Goal: Task Accomplishment & Management: Use online tool/utility

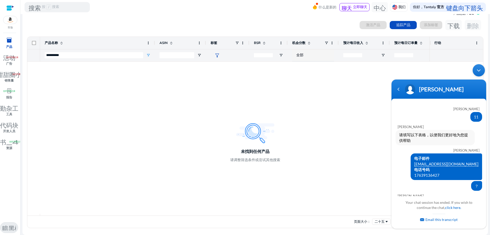
scroll to position [377, 0]
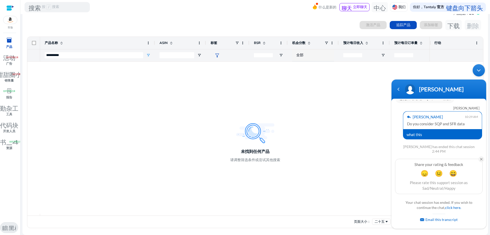
click at [481, 158] on em at bounding box center [482, 159] width 6 height 6
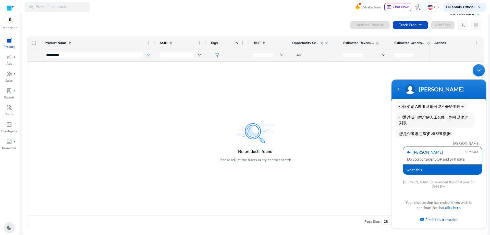
scroll to position [333, 0]
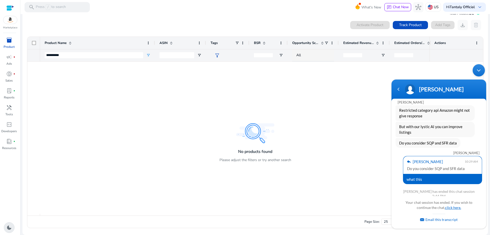
click at [455, 208] on link "click here." at bounding box center [453, 207] width 16 height 4
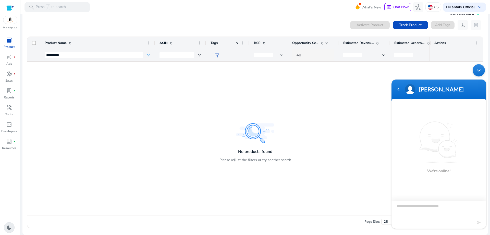
click at [418, 207] on textarea "Type your message and hit 'Enter'" at bounding box center [439, 210] width 95 height 18
click at [468, 6] on b "Tantaly Official" at bounding box center [462, 7] width 25 height 5
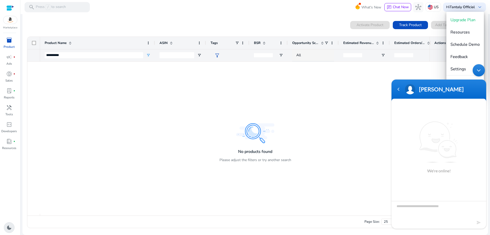
drag, startPoint x: 479, startPoint y: 70, endPoint x: 867, endPoint y: 131, distance: 392.6
click at [479, 70] on div "Minimize live chat window" at bounding box center [479, 70] width 12 height 12
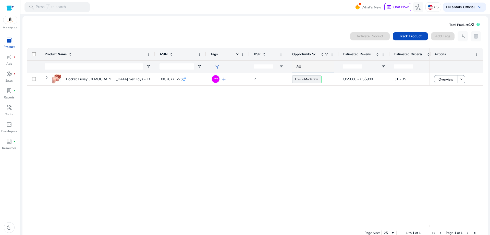
click at [8, 44] on link "inventory_2 Product" at bounding box center [9, 44] width 18 height 17
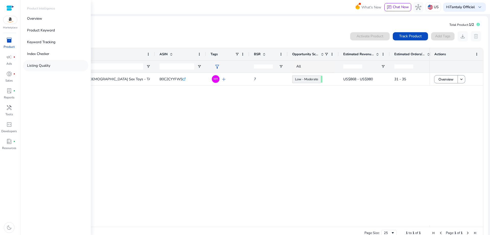
click at [37, 67] on p "Listing Quality" at bounding box center [38, 65] width 23 height 5
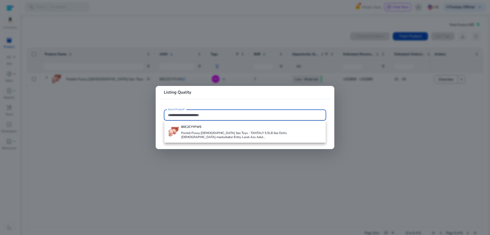
click at [178, 113] on input "Select Product*" at bounding box center [245, 115] width 154 height 6
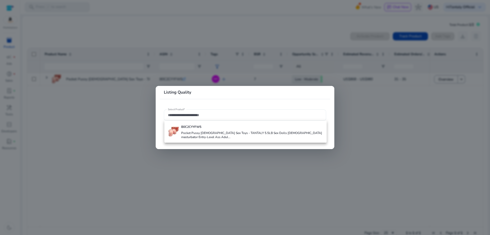
click at [183, 111] on div at bounding box center [245, 114] width 154 height 11
click at [183, 114] on input "Select Product*" at bounding box center [245, 115] width 154 height 6
paste input "**********"
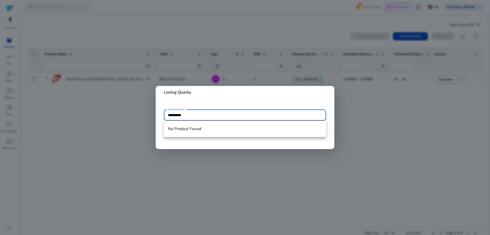
type input "**********"
click at [398, 132] on div at bounding box center [245, 117] width 490 height 235
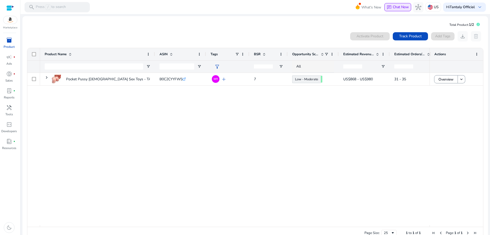
click at [403, 7] on span "Chat Now" at bounding box center [401, 7] width 16 height 5
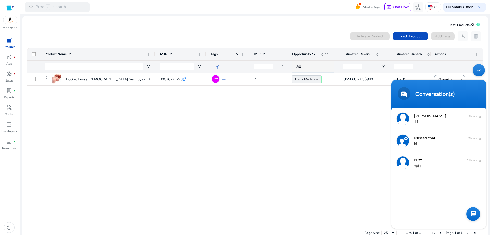
click at [475, 215] on div at bounding box center [474, 214] width 14 height 14
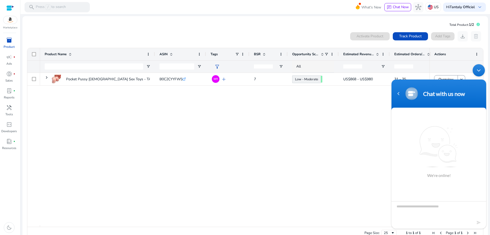
click at [423, 208] on textarea "Type your message and hit 'Enter'" at bounding box center [439, 210] width 95 height 18
click at [434, 146] on span "We're online!" at bounding box center [439, 152] width 41 height 52
click at [416, 210] on textarea "Type your message and hit 'Enter'" at bounding box center [439, 210] width 95 height 18
type textarea "**"
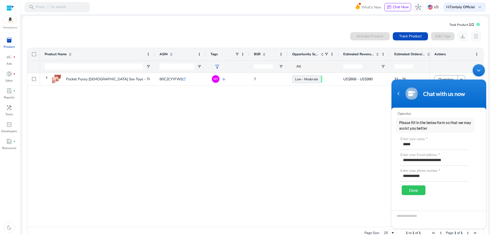
click at [409, 189] on div "Done" at bounding box center [414, 190] width 24 height 10
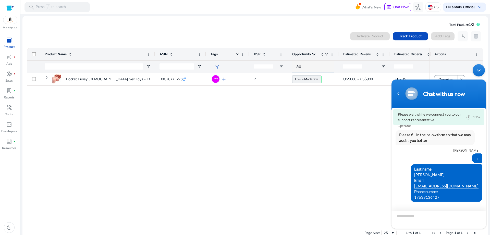
click at [414, 215] on textarea "Please wait..." at bounding box center [439, 219] width 95 height 18
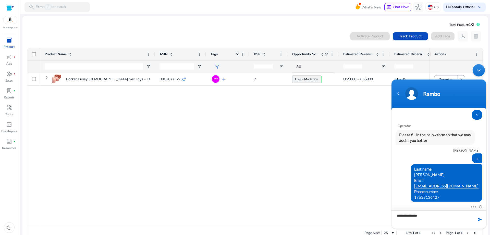
type textarea "**********"
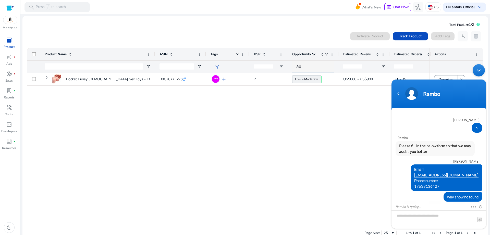
scroll to position [16, 0]
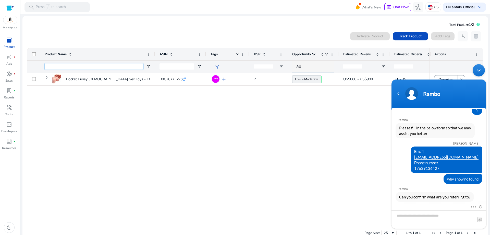
click at [73, 66] on input "Product Name Filter Input" at bounding box center [94, 66] width 99 height 6
click at [427, 216] on textarea "Type your message and hit 'Enter'" at bounding box center [439, 219] width 95 height 18
type textarea "**********"
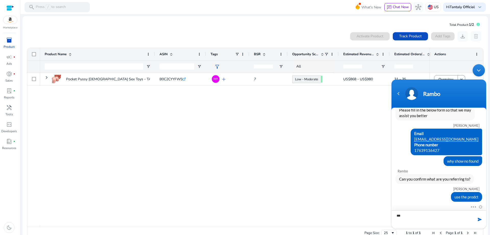
type textarea "****"
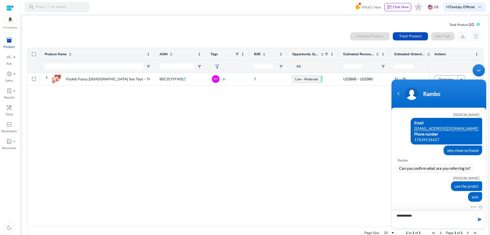
type textarea "**********"
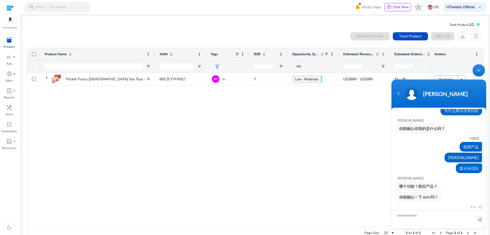
scroll to position [84, 0]
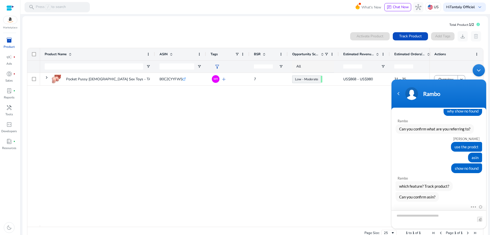
click at [426, 214] on textarea "Type your message and hit 'Enter'" at bounding box center [439, 219] width 95 height 18
type textarea "**********"
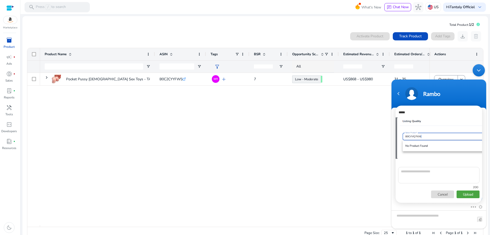
click at [471, 194] on p "Upload" at bounding box center [468, 194] width 23 height 8
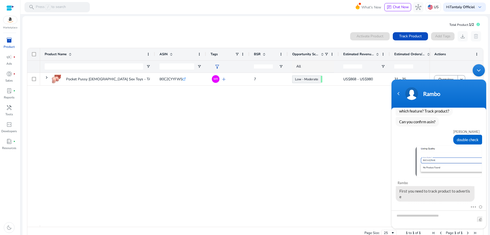
scroll to position [175, 0]
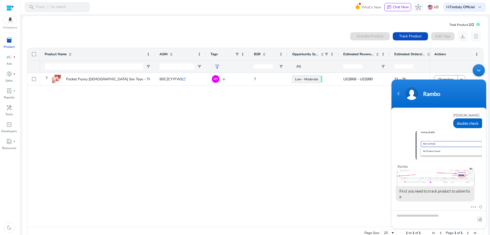
click at [418, 176] on img at bounding box center [435, 178] width 79 height 16
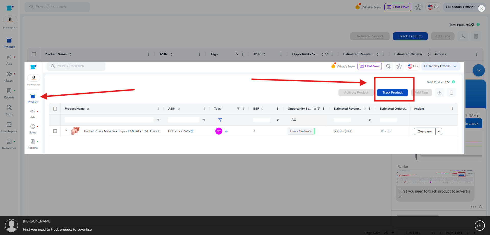
drag, startPoint x: 336, startPoint y: 191, endPoint x: 331, endPoint y: 184, distance: 8.3
click at [335, 190] on div "Maria First you need to track product to advertise 70.08 KB" at bounding box center [245, 117] width 490 height 235
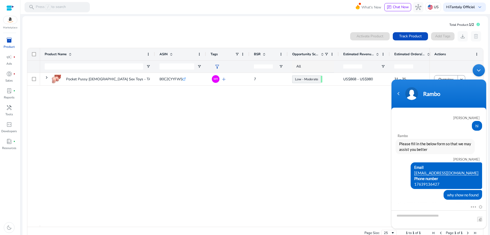
scroll to position [175, 0]
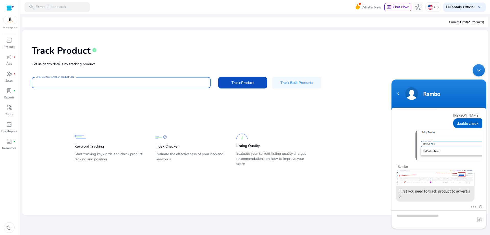
click at [76, 83] on input "Enter ASIN or Amazon product URL" at bounding box center [121, 83] width 171 height 6
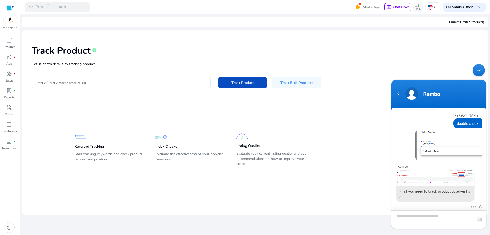
click at [422, 215] on textarea "Type your message and hit 'Enter'" at bounding box center [439, 219] width 95 height 18
type textarea "**********"
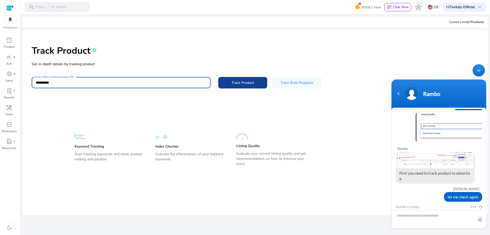
type input "**********"
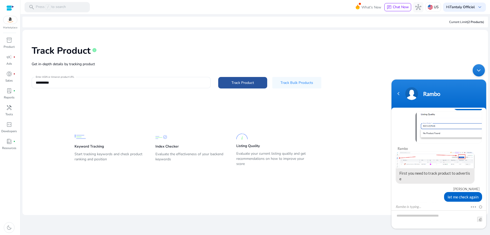
click at [242, 85] on span at bounding box center [242, 82] width 49 height 12
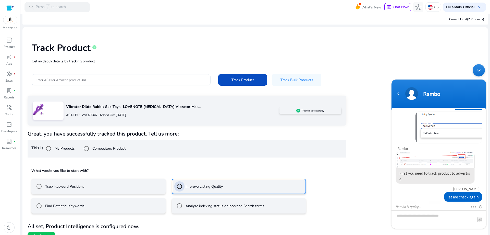
scroll to position [12, 0]
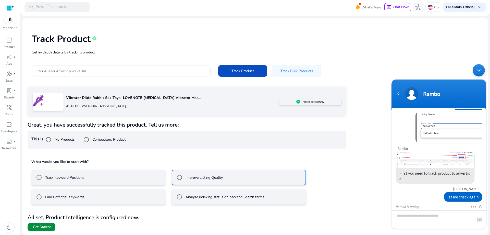
click at [47, 227] on span "Get Started" at bounding box center [42, 226] width 18 height 5
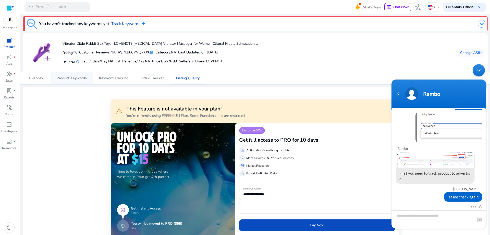
scroll to position [211, 0]
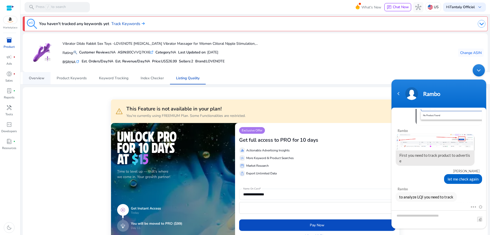
click at [41, 80] on span "Overview" at bounding box center [37, 78] width 16 height 12
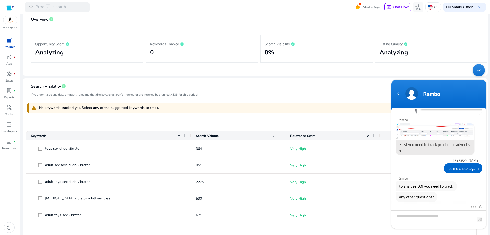
scroll to position [77, 0]
click at [478, 70] on div "Minimize live chat window" at bounding box center [479, 70] width 12 height 12
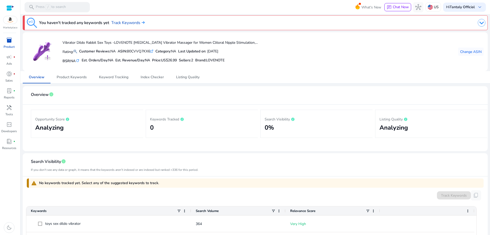
scroll to position [0, 0]
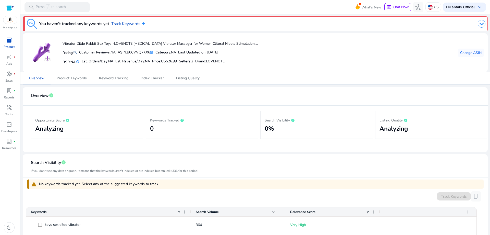
click at [394, 131] on h2 "Analyzing" at bounding box center [432, 128] width 104 height 7
click at [78, 79] on span "Product Keywords" at bounding box center [72, 78] width 30 height 4
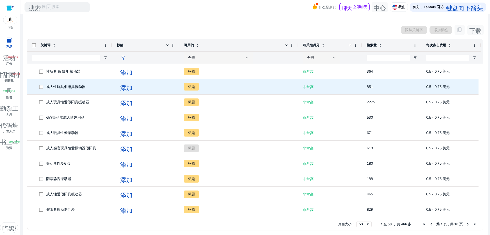
scroll to position [95, 0]
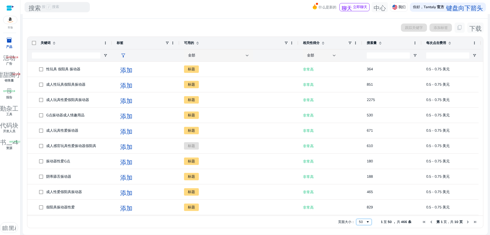
click at [367, 221] on span "页面大小" at bounding box center [368, 222] width 4 height 4
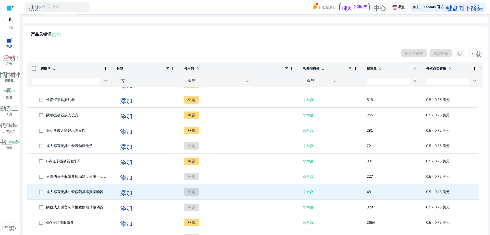
scroll to position [159, 0]
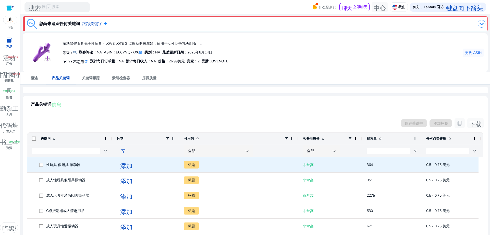
click at [122, 164] on font "添加" at bounding box center [126, 164] width 12 height 7
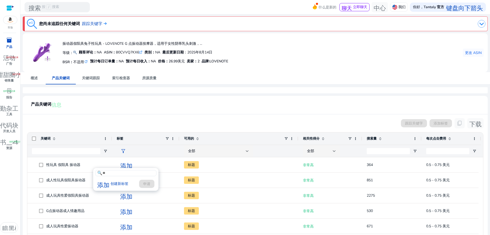
click at [254, 101] on div at bounding box center [245, 117] width 490 height 235
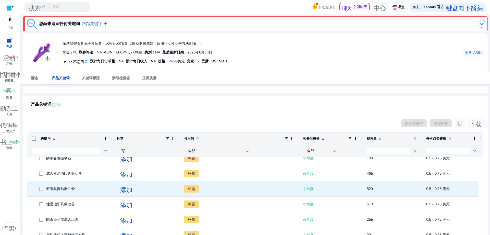
scroll to position [128, 0]
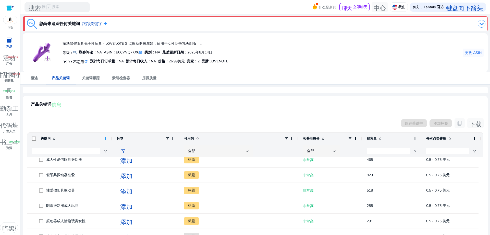
click at [105, 137] on span at bounding box center [105, 138] width 4 height 4
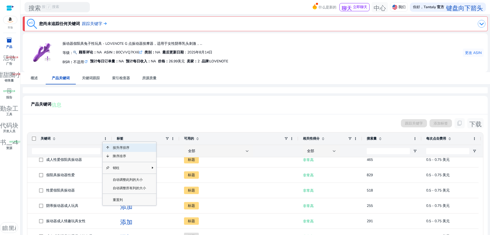
click at [311, 92] on div at bounding box center [255, 90] width 465 height 6
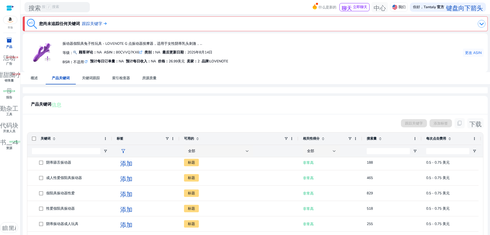
scroll to position [0, 0]
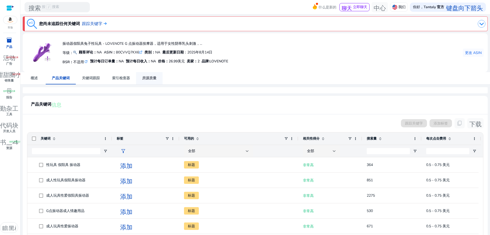
click at [151, 77] on font "房源质量" at bounding box center [149, 78] width 14 height 5
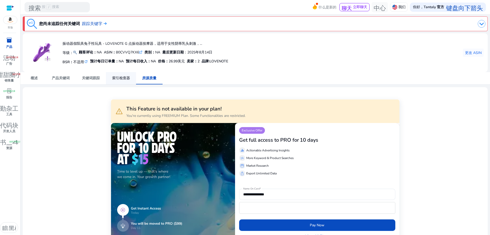
click at [120, 77] on font "索引检查器" at bounding box center [121, 78] width 18 height 5
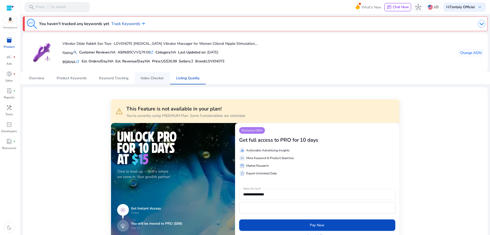
scroll to position [222, 0]
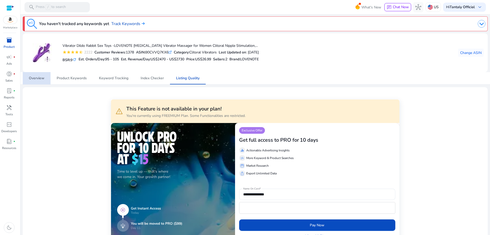
click at [43, 78] on span "Overview" at bounding box center [37, 78] width 16 height 4
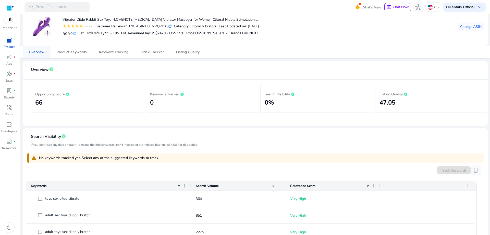
scroll to position [26, 0]
click at [67, 54] on span "Product Keywords" at bounding box center [72, 53] width 30 height 4
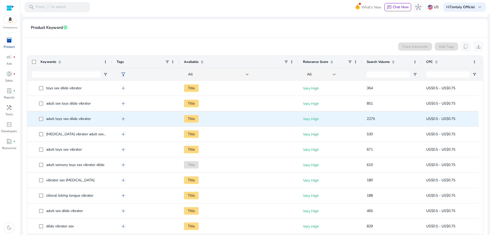
scroll to position [95, 0]
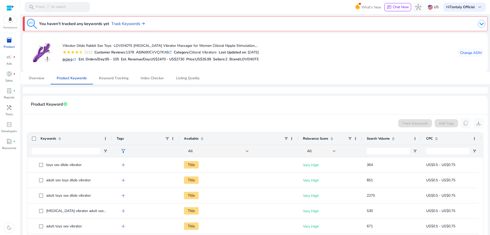
scroll to position [95, 0]
